Goal: Use online tool/utility: Utilize a website feature to perform a specific function

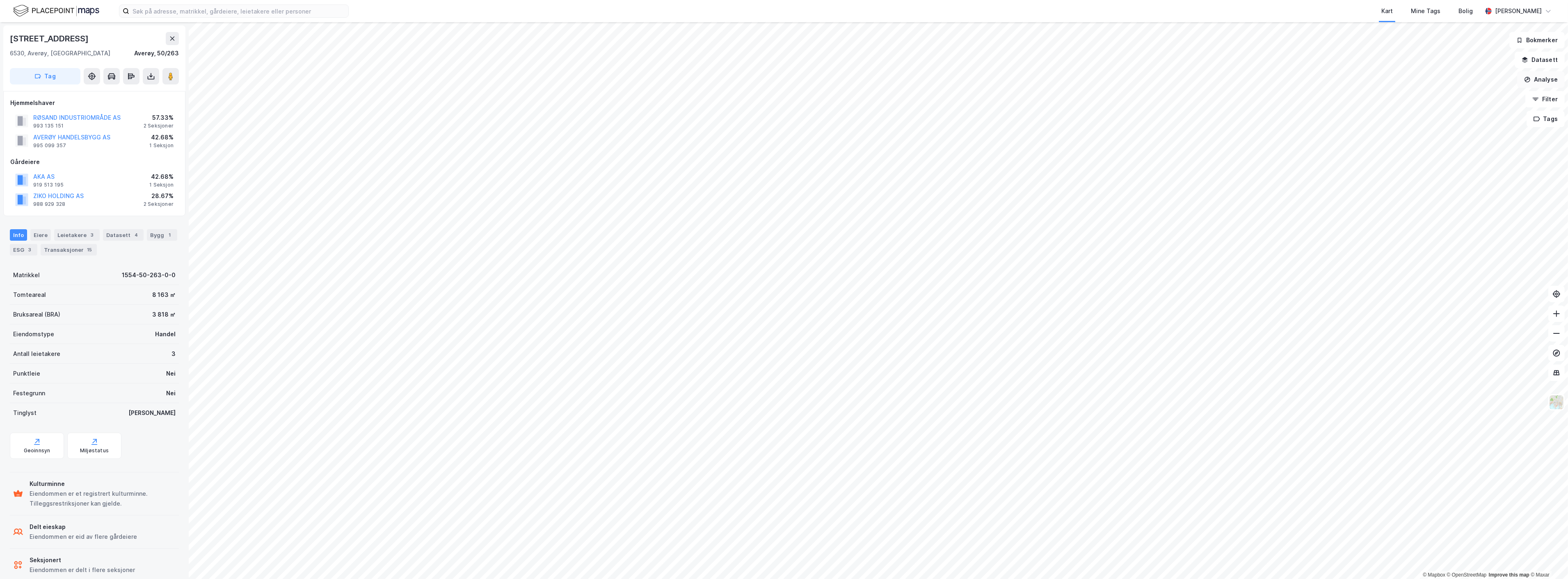
click at [1547, 77] on button "Analyse" at bounding box center [1541, 79] width 47 height 16
click at [1471, 80] on div "Mål avstand" at bounding box center [1469, 80] width 71 height 7
click at [669, 448] on div "1,1m" at bounding box center [668, 450] width 15 height 23
click at [1554, 79] on button "Analyse" at bounding box center [1541, 79] width 47 height 16
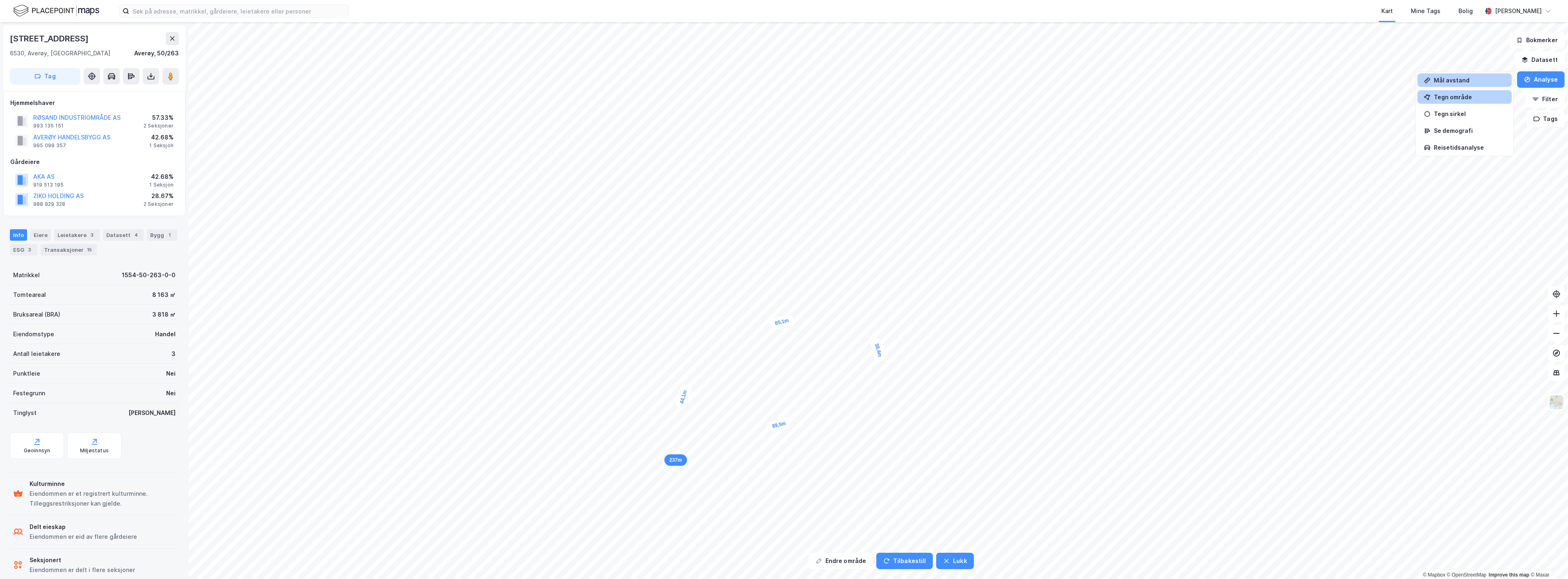
click at [1468, 97] on div "Tegn område" at bounding box center [1469, 97] width 71 height 7
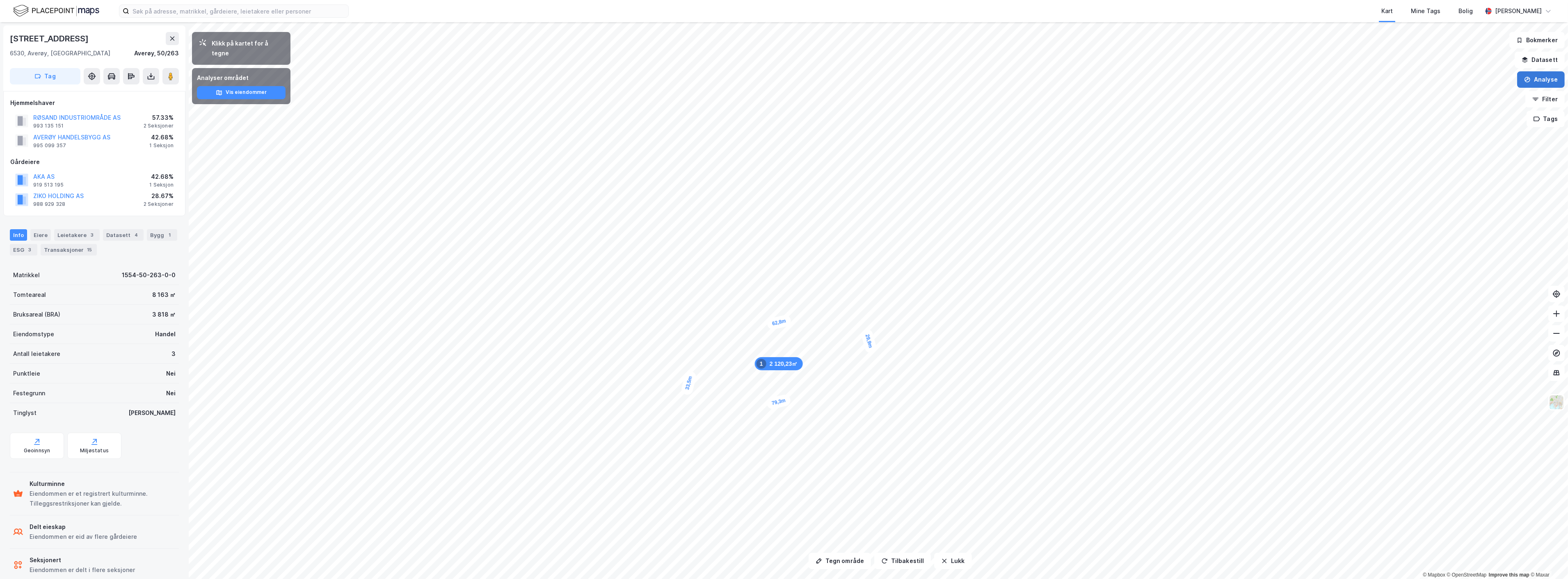
click at [1541, 79] on button "Analyse" at bounding box center [1541, 79] width 47 height 16
click at [1475, 94] on div "Tegn område" at bounding box center [1469, 97] width 71 height 7
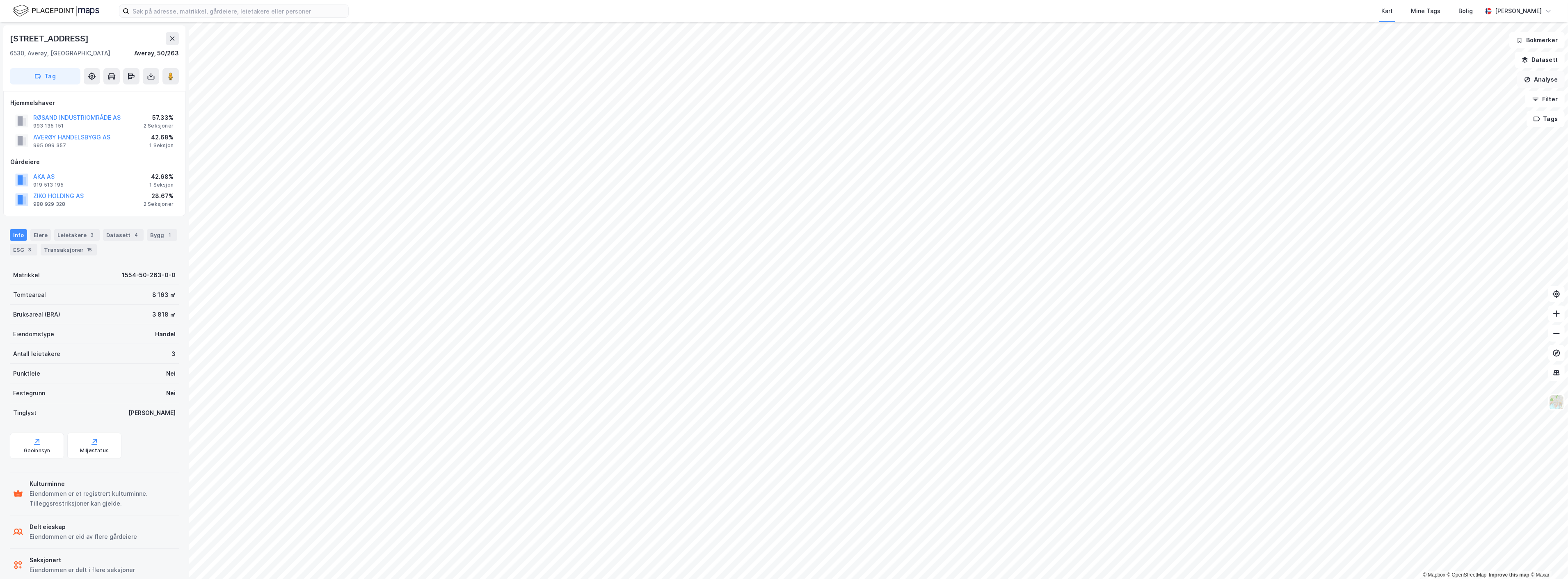
click at [1547, 75] on button "Analyse" at bounding box center [1541, 79] width 47 height 16
click at [1474, 94] on div "Tegn område" at bounding box center [1469, 97] width 71 height 7
click at [1006, 372] on div "5m" at bounding box center [1013, 370] width 18 height 14
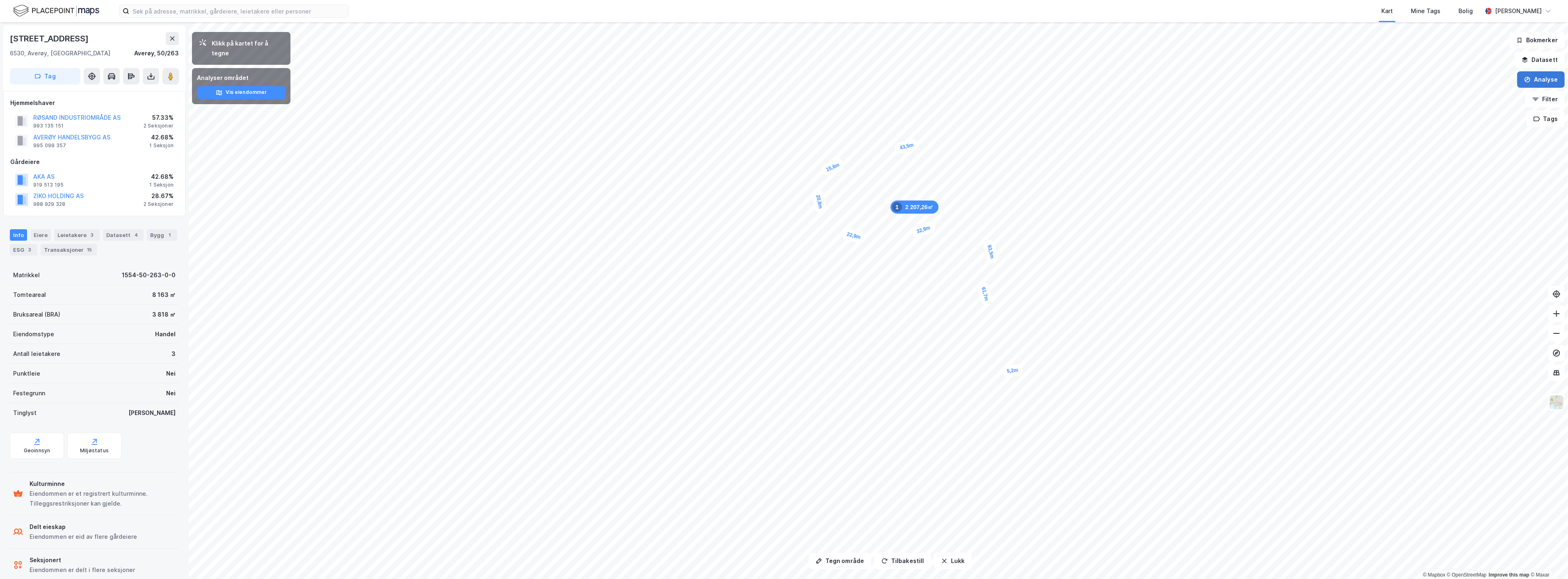
click at [1549, 81] on button "Analyse" at bounding box center [1541, 79] width 47 height 16
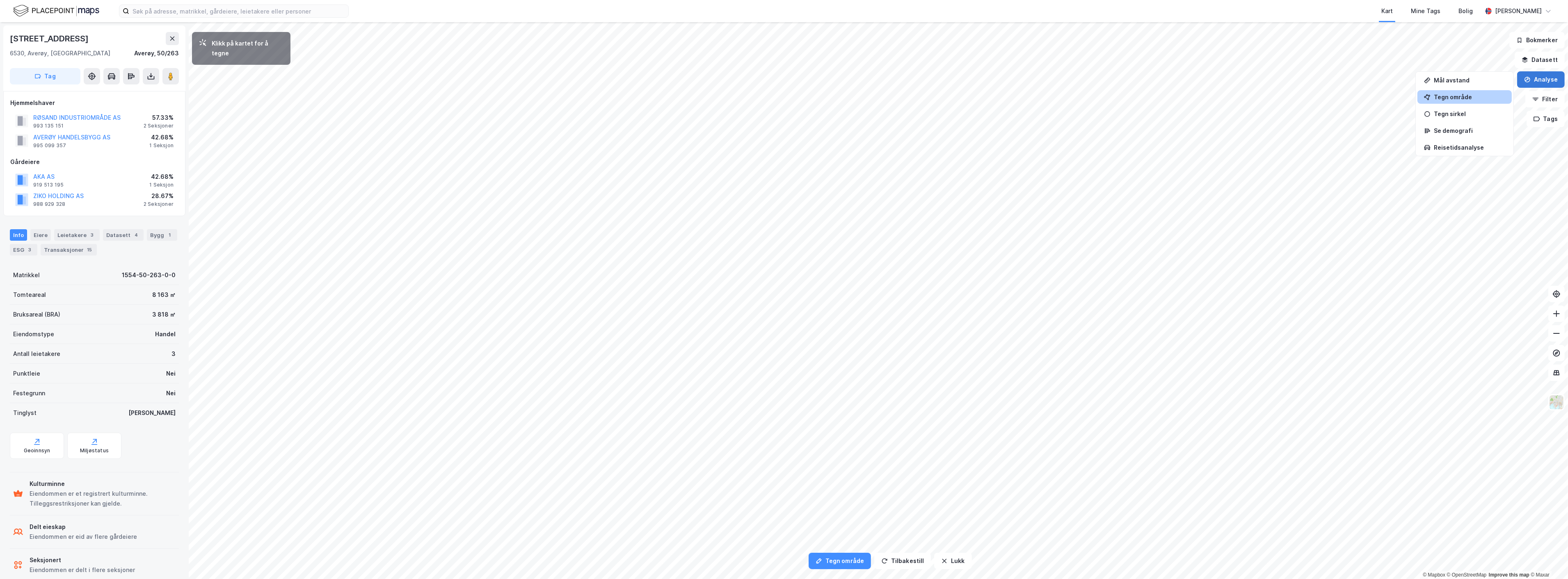
click at [1549, 78] on button "Analyse" at bounding box center [1541, 79] width 47 height 16
click at [1549, 58] on button "Datasett" at bounding box center [1539, 60] width 50 height 16
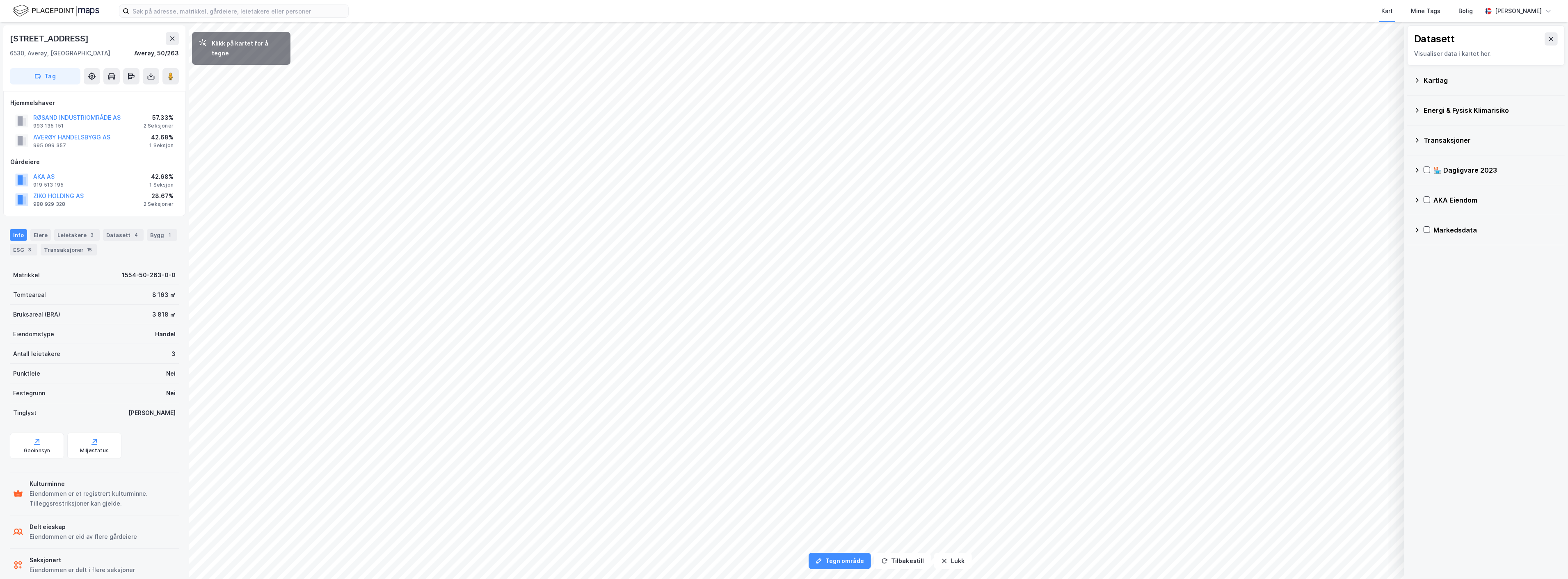
click at [1458, 81] on div "Kartlag" at bounding box center [1491, 80] width 135 height 10
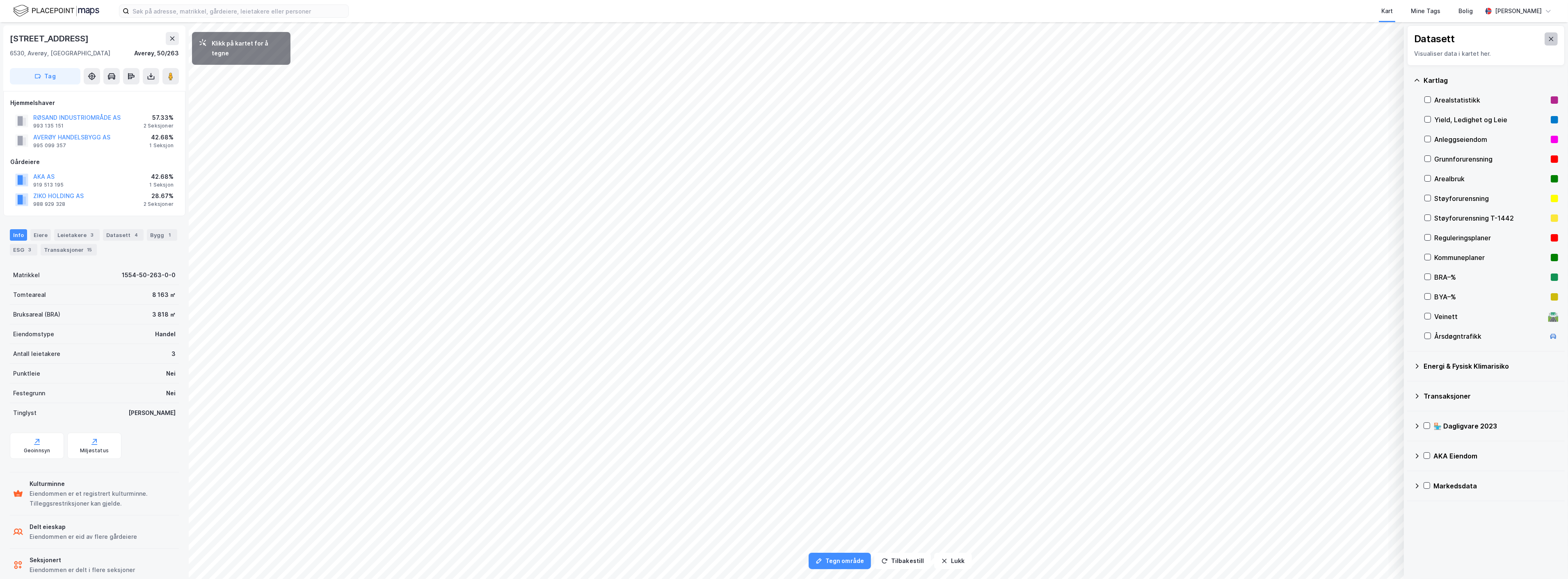
click at [1549, 41] on icon at bounding box center [1551, 39] width 4 height 4
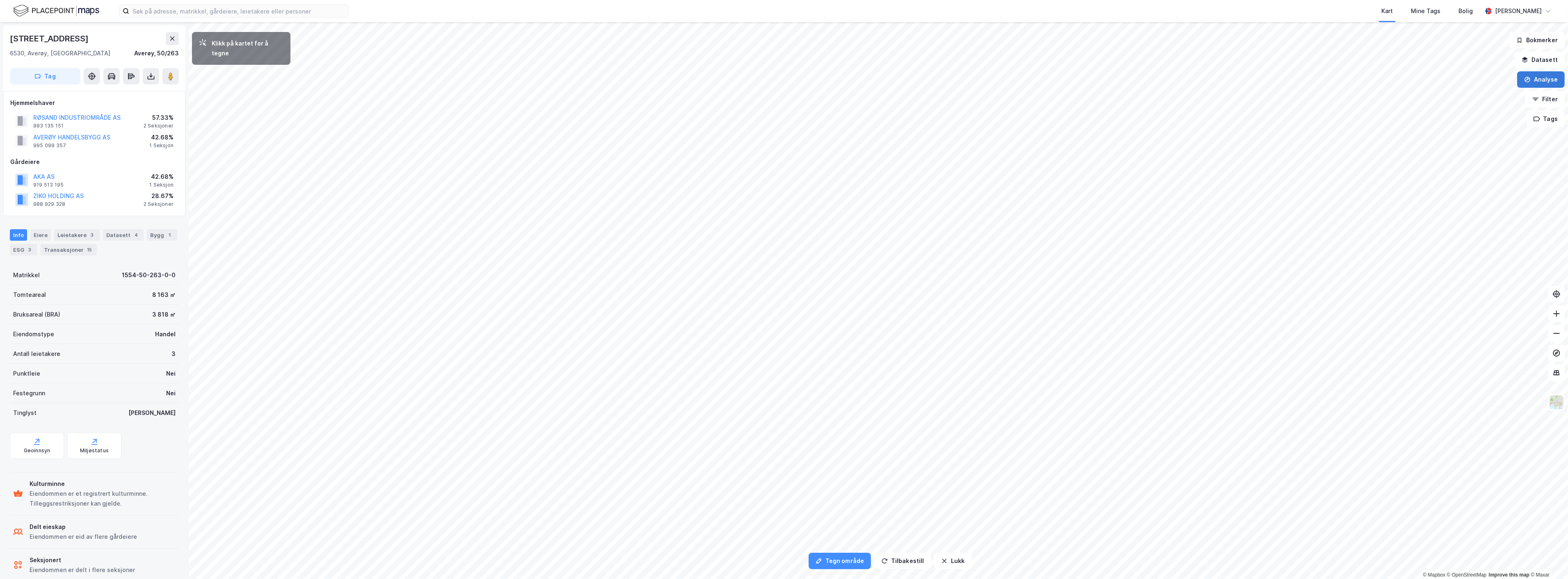
click at [1549, 74] on button "Analyse" at bounding box center [1541, 79] width 47 height 16
click at [1540, 76] on button "Analyse" at bounding box center [1541, 79] width 47 height 16
click at [1552, 95] on button "Filter" at bounding box center [1545, 99] width 40 height 16
